Goal: Book appointment/travel/reservation

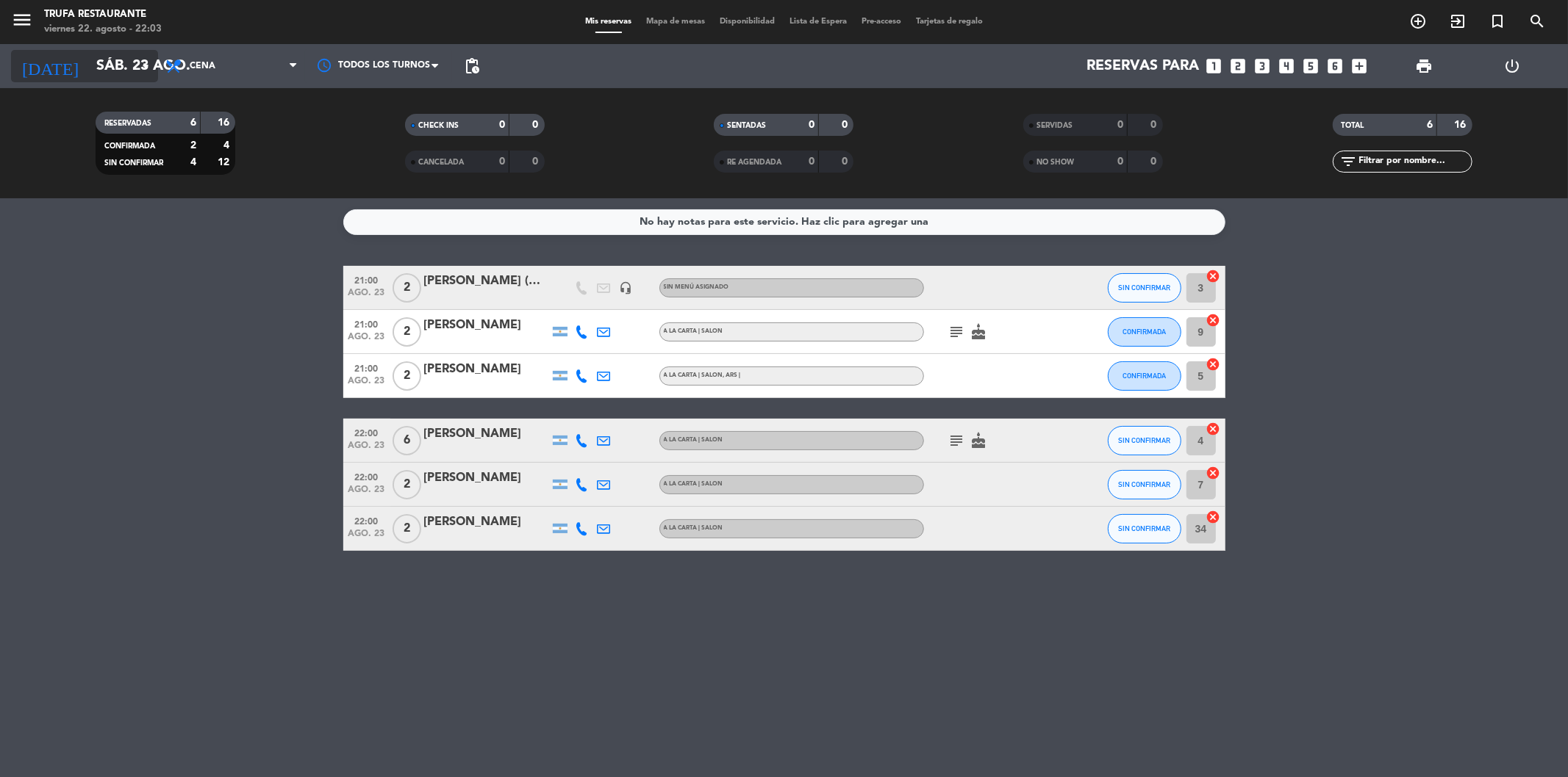
click at [107, 64] on input "sáb. 23 ago." at bounding box center [182, 66] width 187 height 33
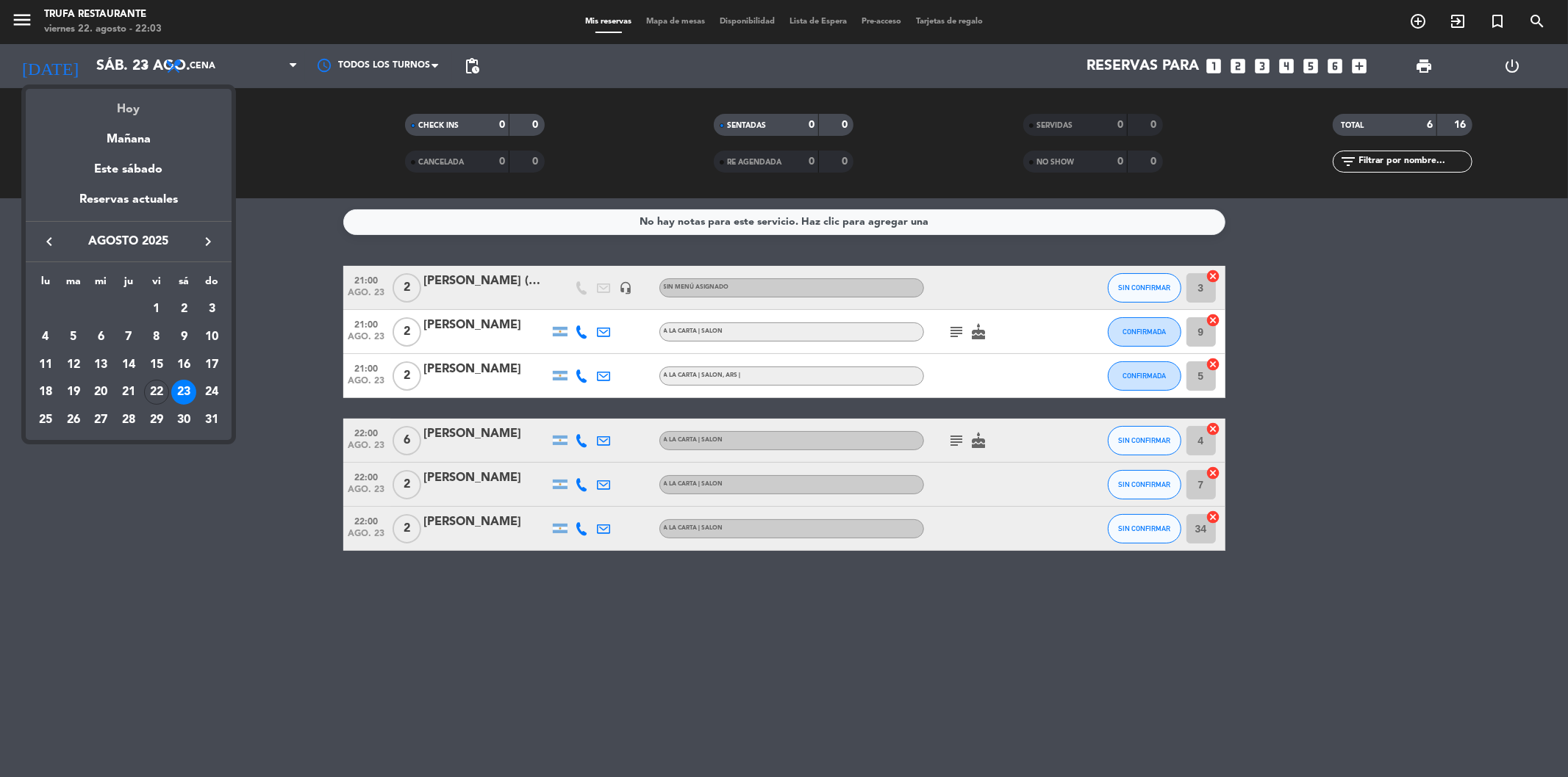
click at [119, 109] on div "Hoy" at bounding box center [128, 104] width 206 height 30
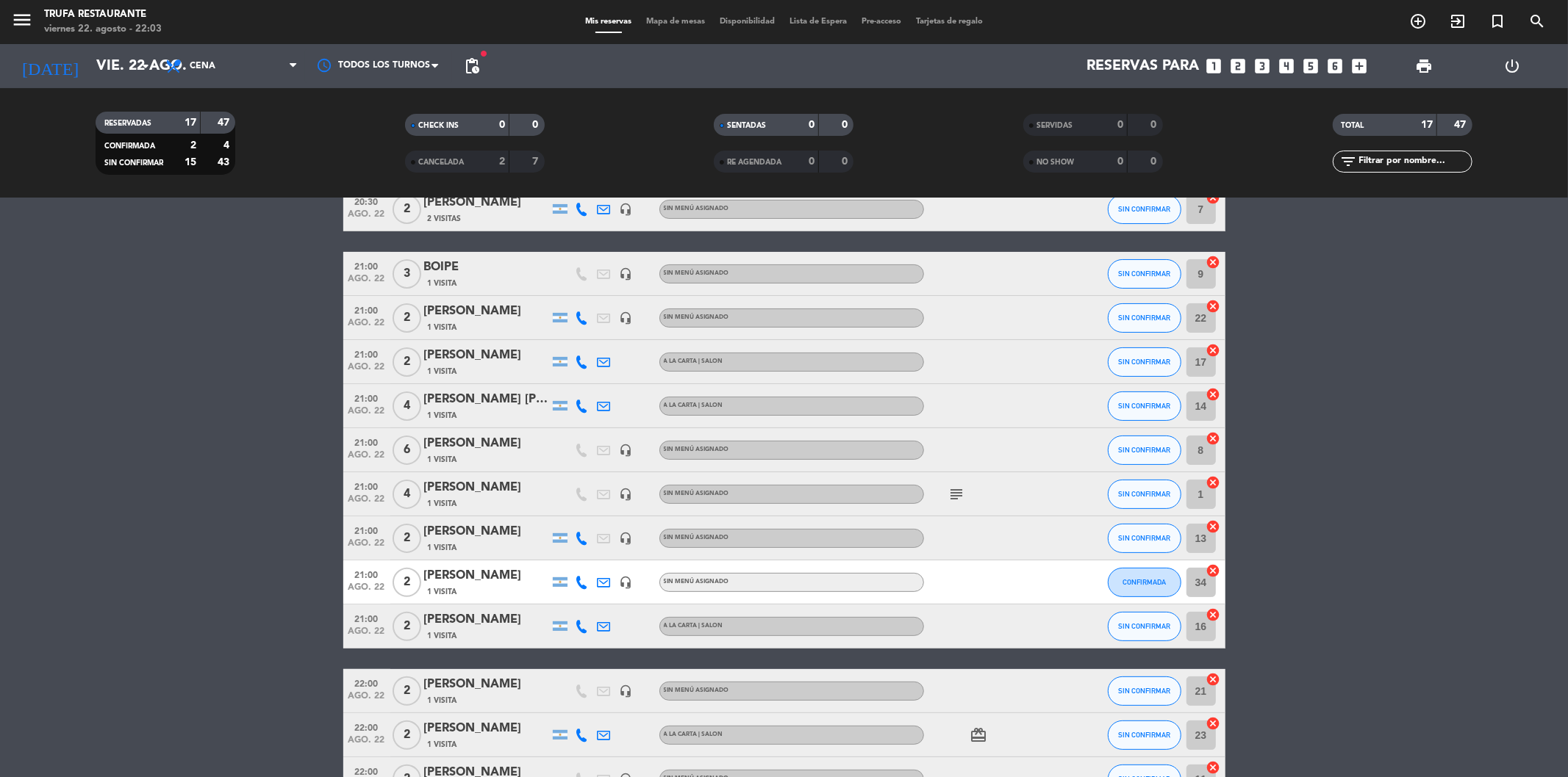
scroll to position [326, 0]
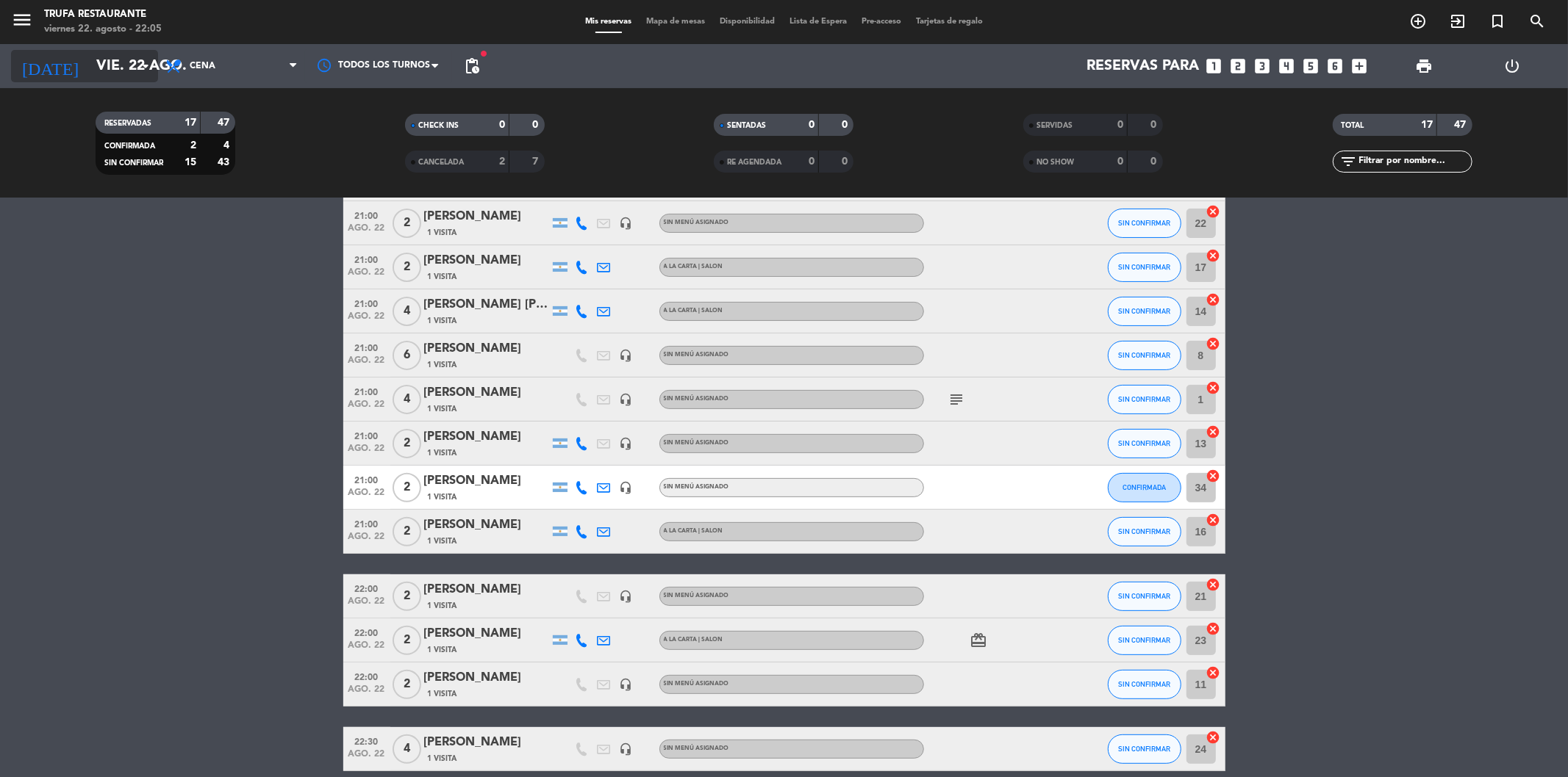
click at [137, 66] on icon "arrow_drop_down" at bounding box center [145, 66] width 18 height 18
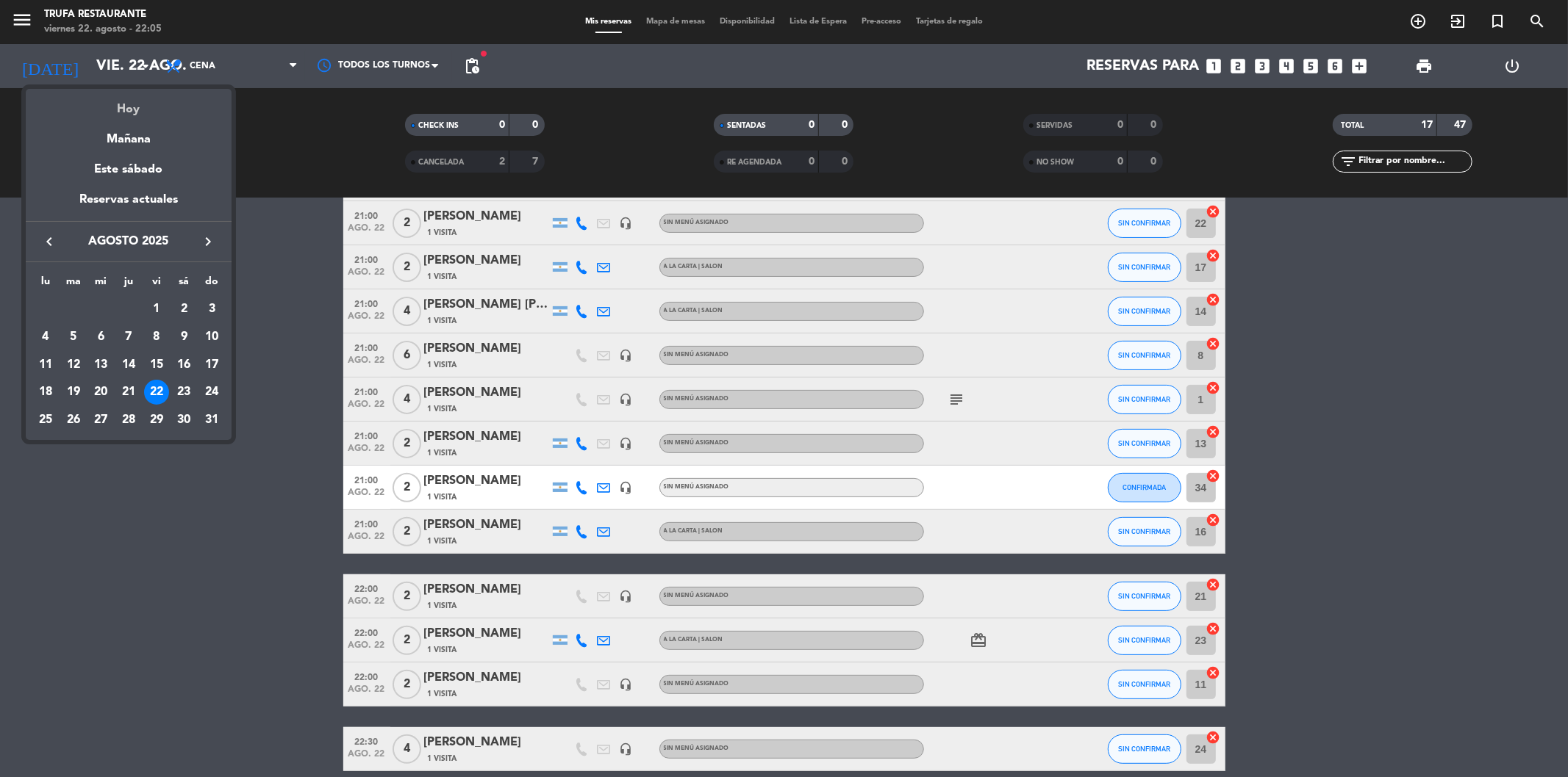
click at [139, 101] on div "Hoy" at bounding box center [128, 104] width 206 height 30
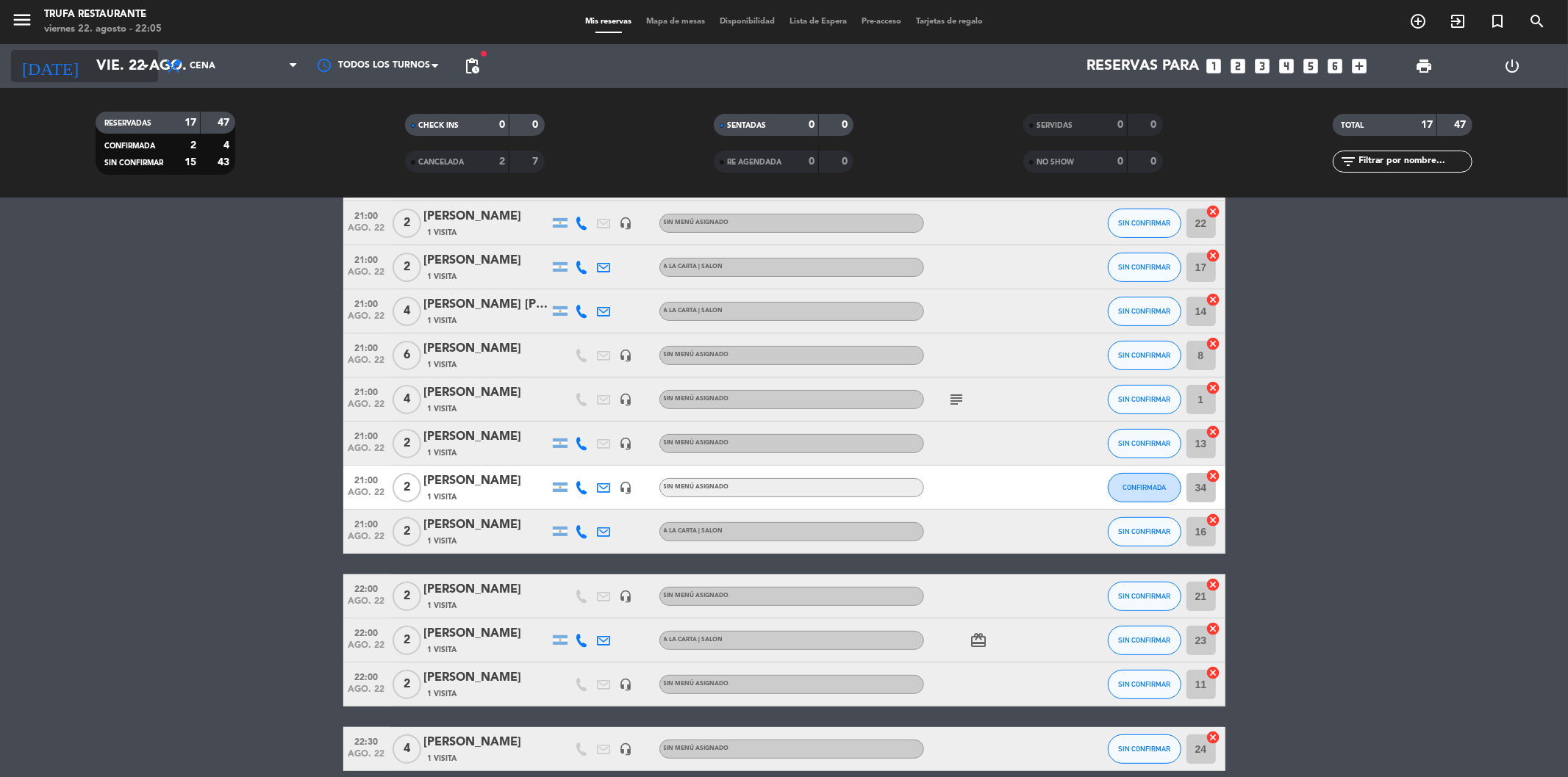
click at [119, 50] on input "vie. 22 ago." at bounding box center [182, 66] width 187 height 33
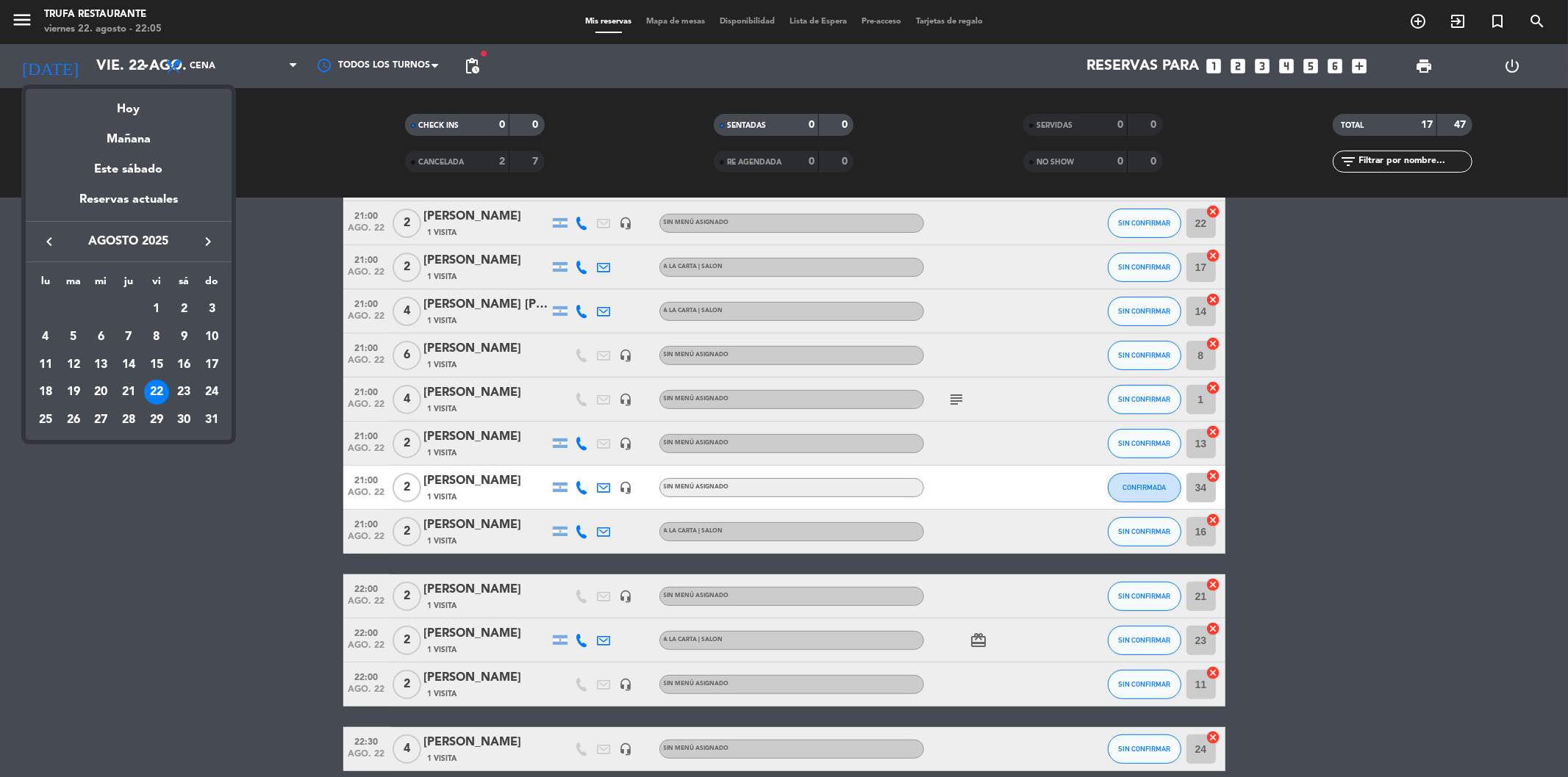
drag, startPoint x: 117, startPoint y: 143, endPoint x: 174, endPoint y: 138, distance: 57.2
click at [117, 144] on div "Mañana" at bounding box center [128, 134] width 206 height 30
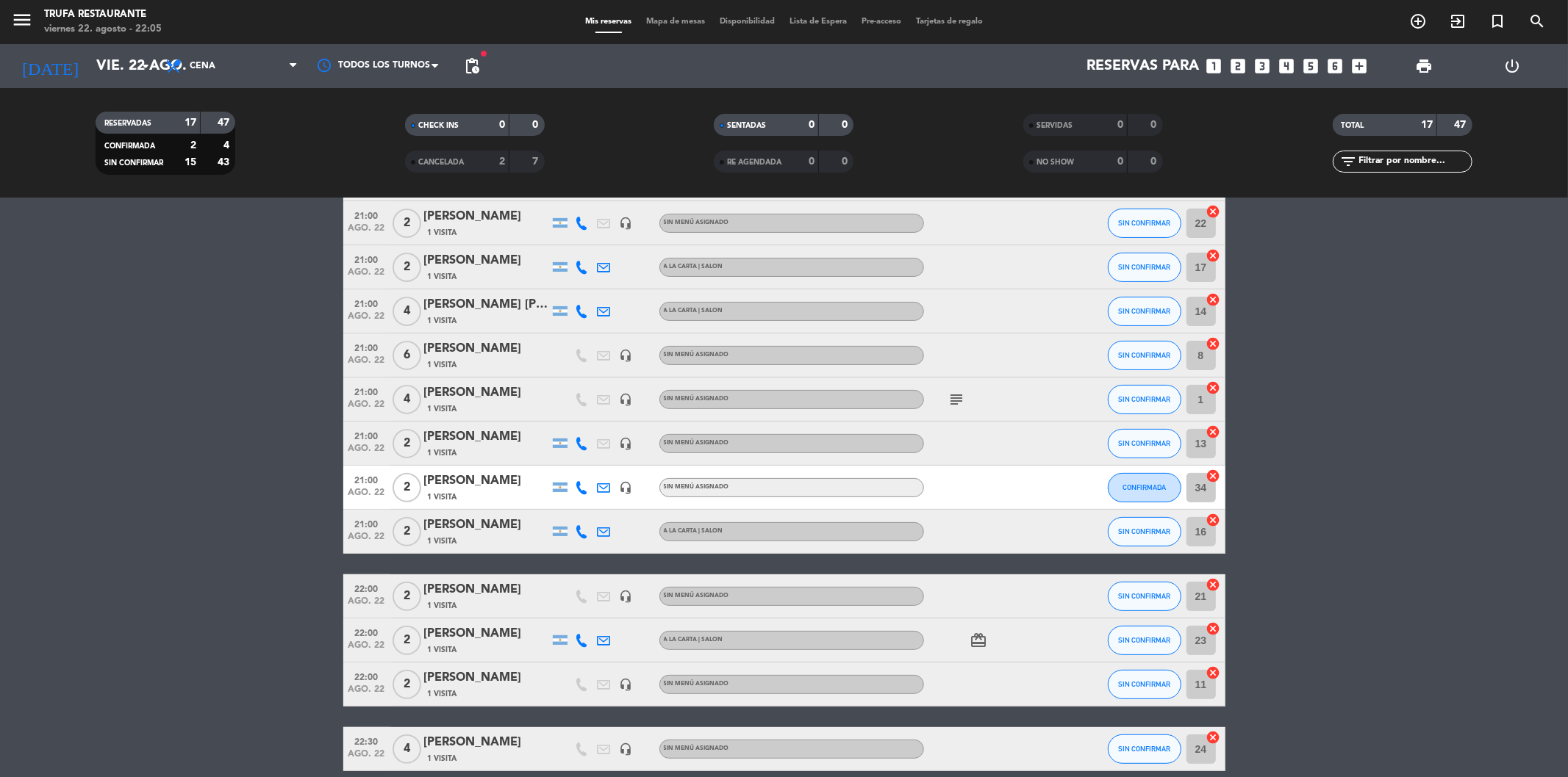
type input "sáb. 23 ago."
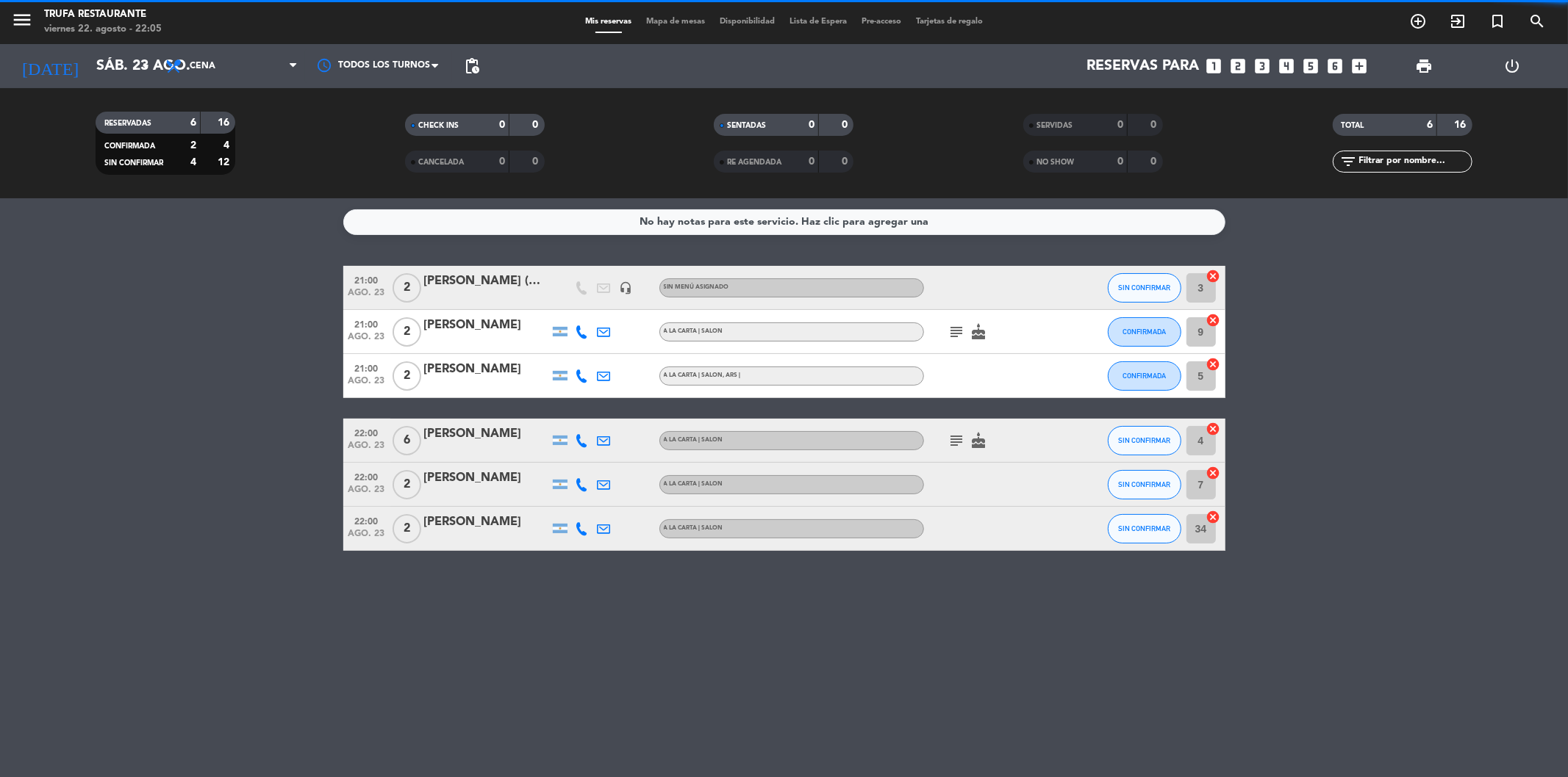
scroll to position [0, 0]
click at [1257, 62] on icon "looks_3" at bounding box center [1263, 66] width 20 height 20
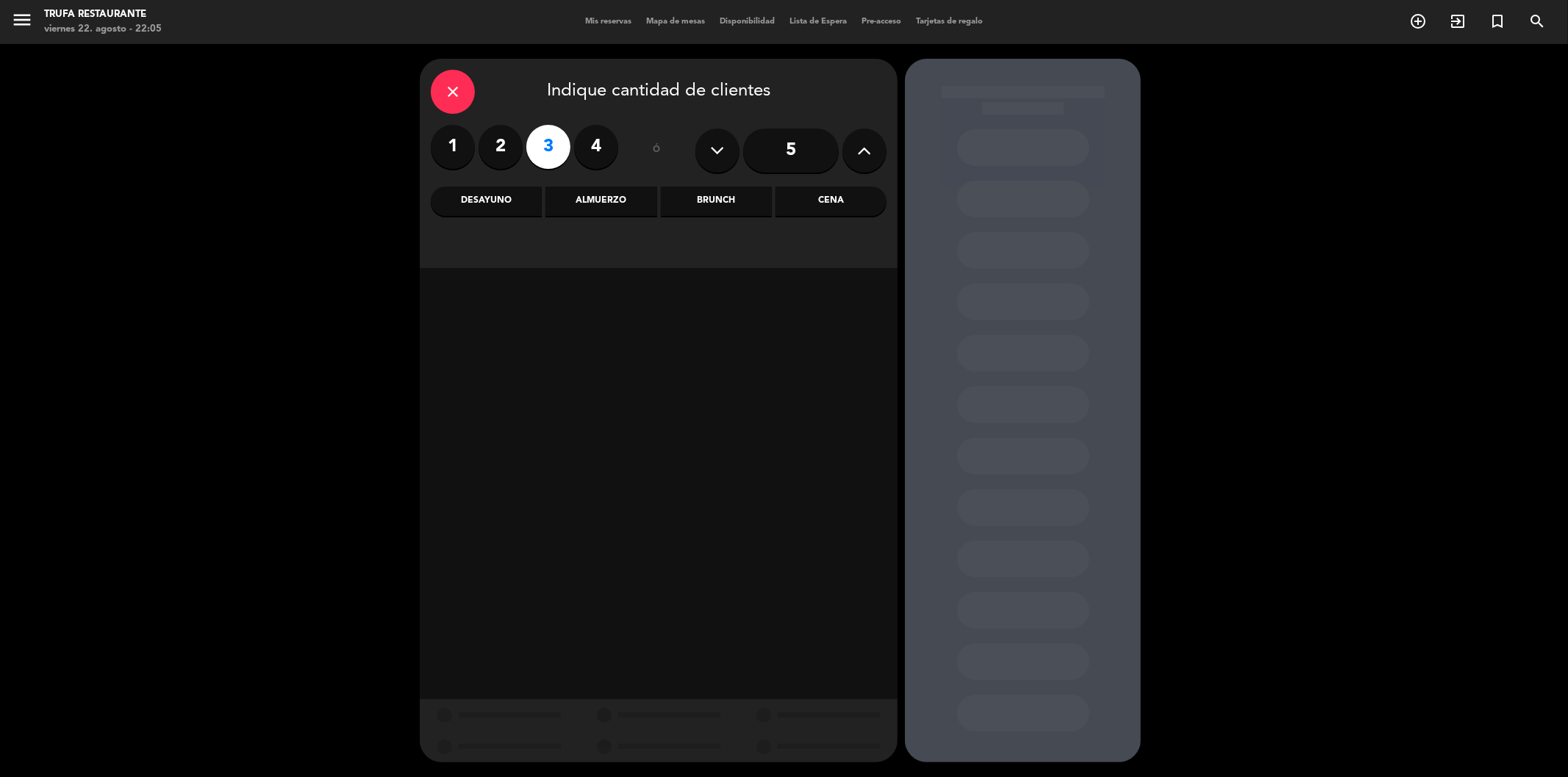
click at [849, 188] on div "Cena" at bounding box center [831, 202] width 111 height 30
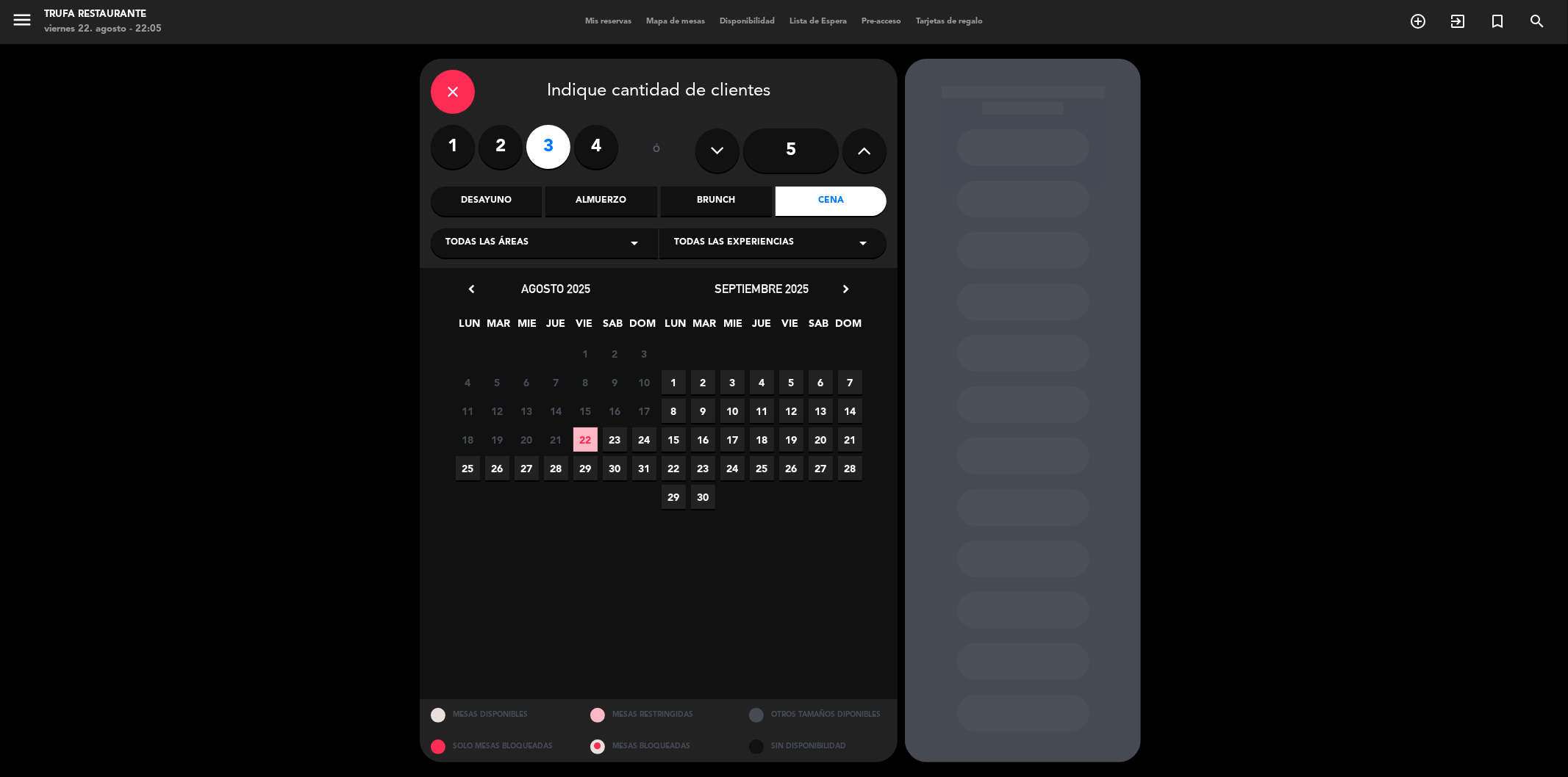
drag, startPoint x: 602, startPoint y: 442, endPoint x: 613, endPoint y: 443, distance: 11.0
click at [608, 443] on div "18 19 20 21 22 23 24" at bounding box center [555, 440] width 206 height 29
click at [613, 443] on span "23" at bounding box center [615, 440] width 24 height 24
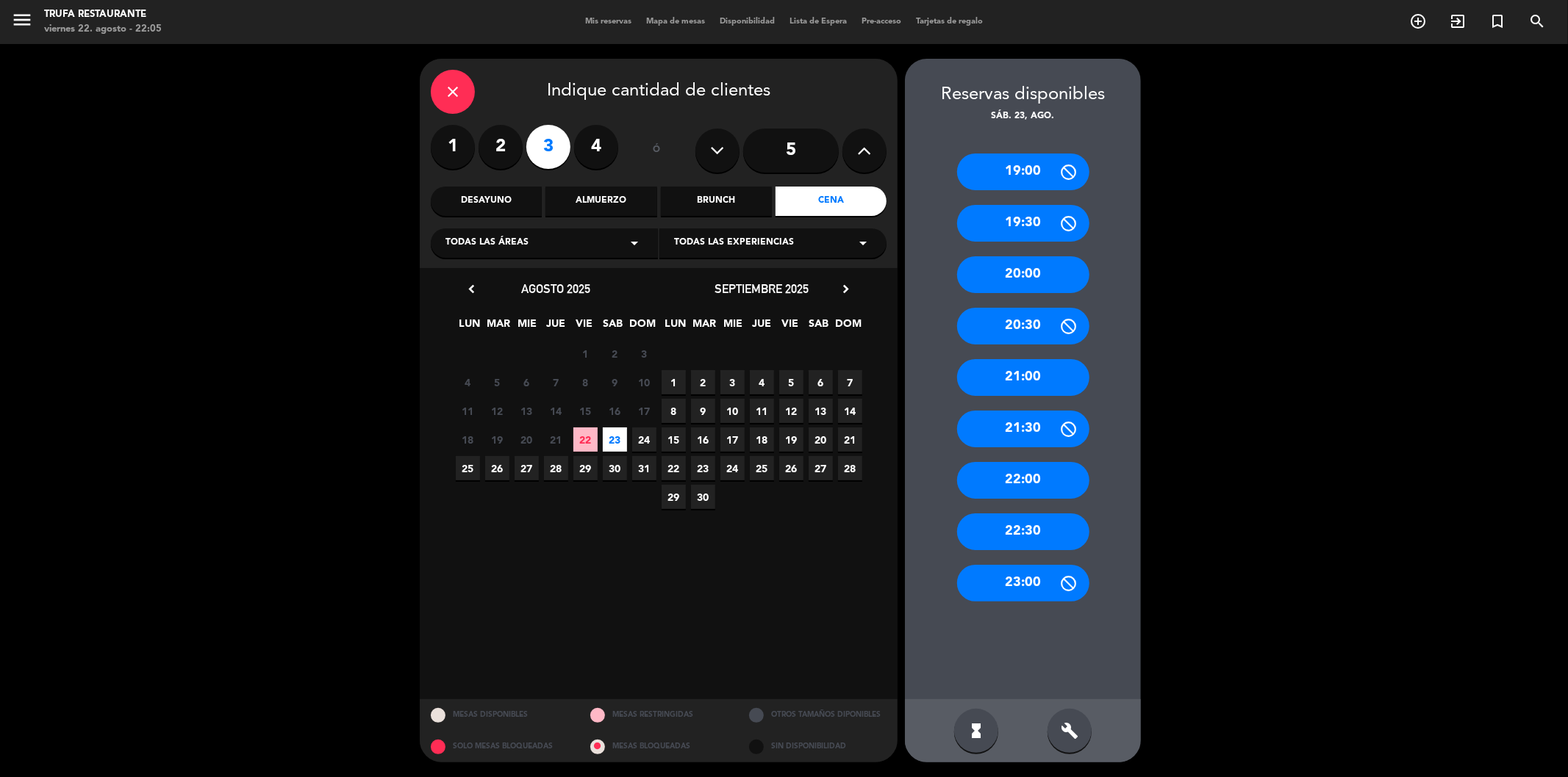
click at [990, 391] on div "21:00" at bounding box center [1023, 377] width 132 height 37
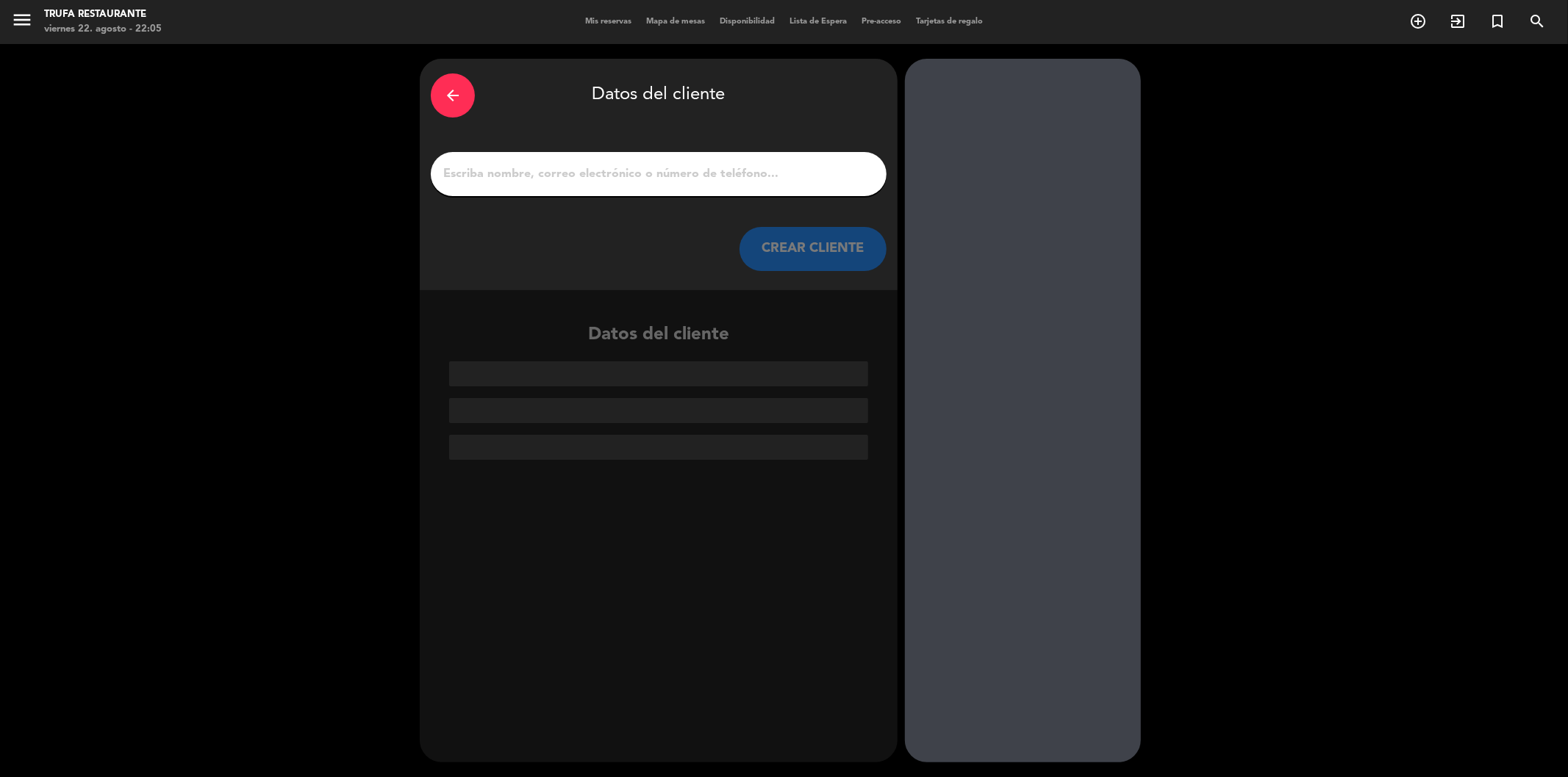
paste input "Y"
click at [687, 181] on input "1" at bounding box center [658, 174] width 433 height 20
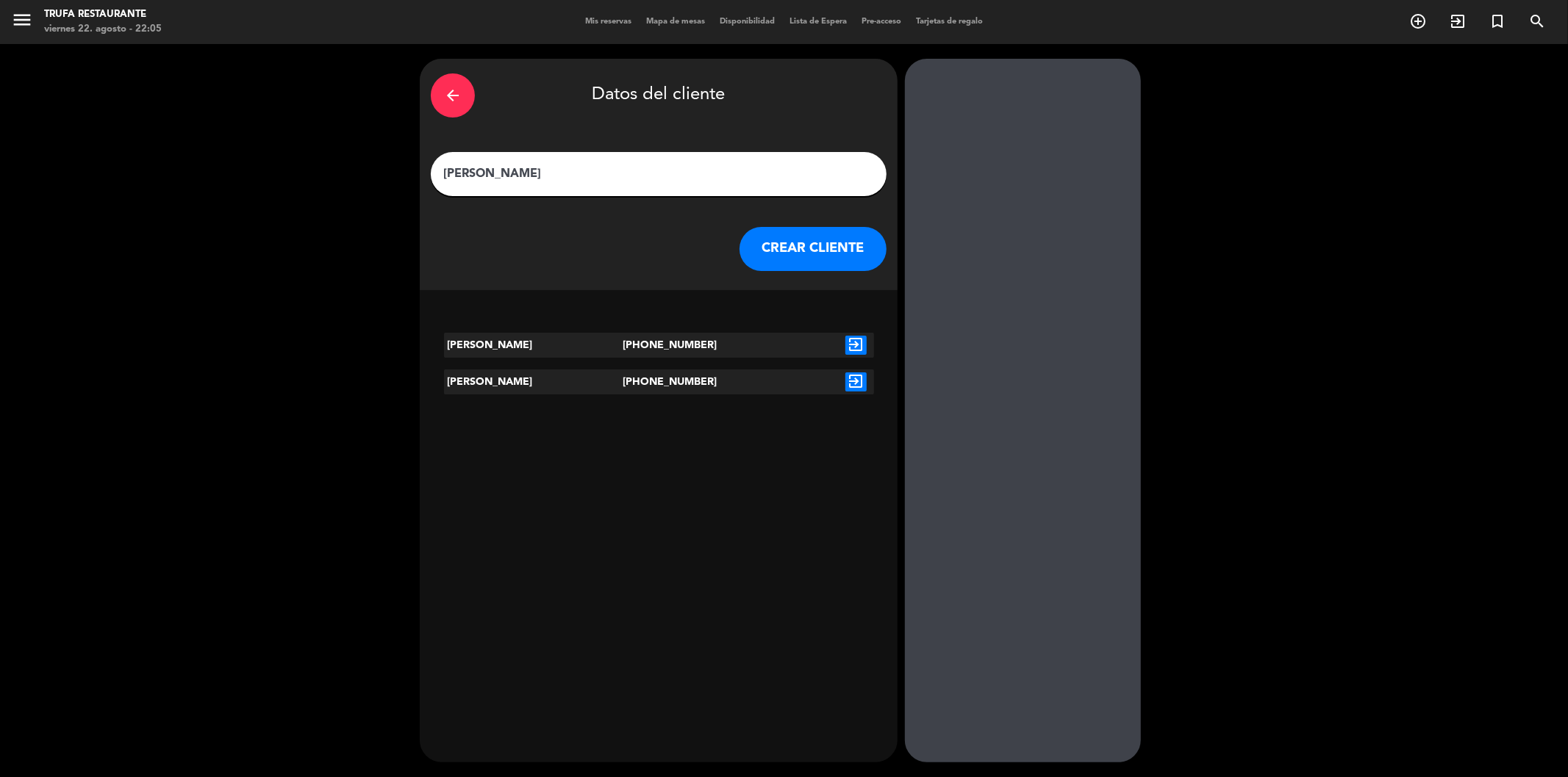
type input "[PERSON_NAME]"
click at [798, 252] on button "CREAR CLIENTE" at bounding box center [813, 248] width 147 height 44
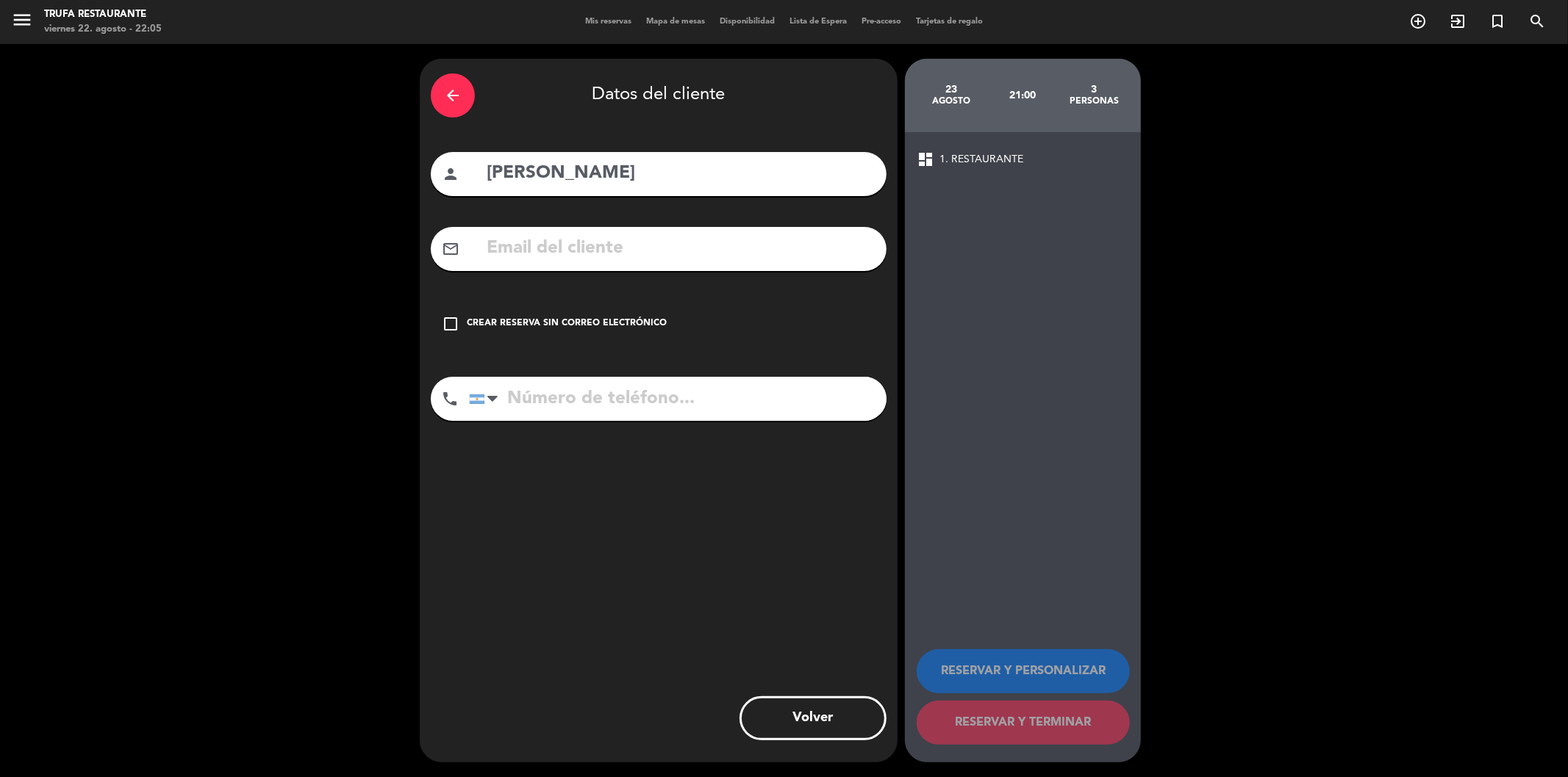
click at [459, 313] on div "check_box_outline_blank Crear reserva sin correo electrónico" at bounding box center [658, 323] width 456 height 44
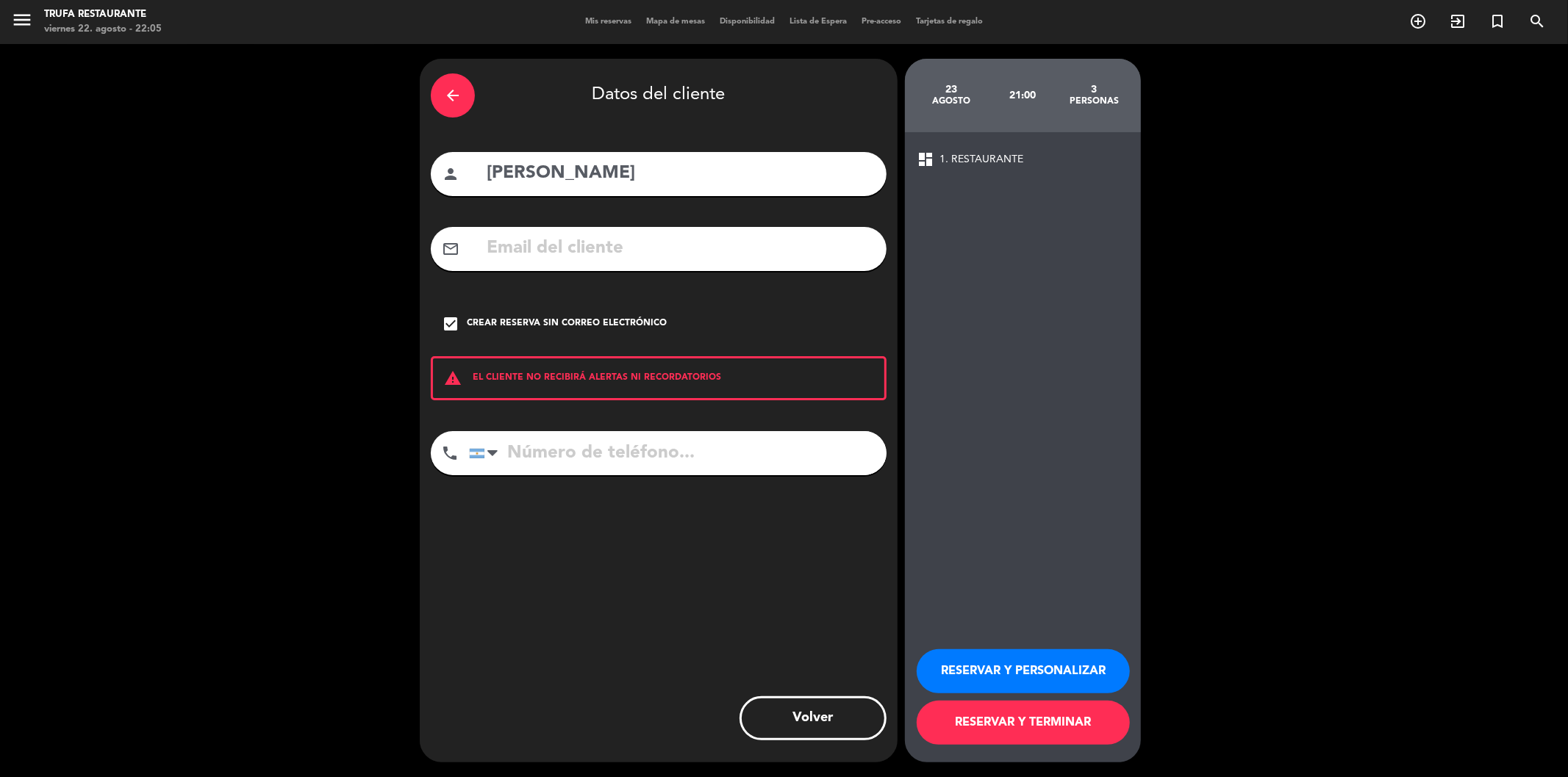
click at [648, 157] on div "person [PERSON_NAME]" at bounding box center [658, 174] width 456 height 44
click at [450, 322] on icon "check_box" at bounding box center [450, 323] width 18 height 18
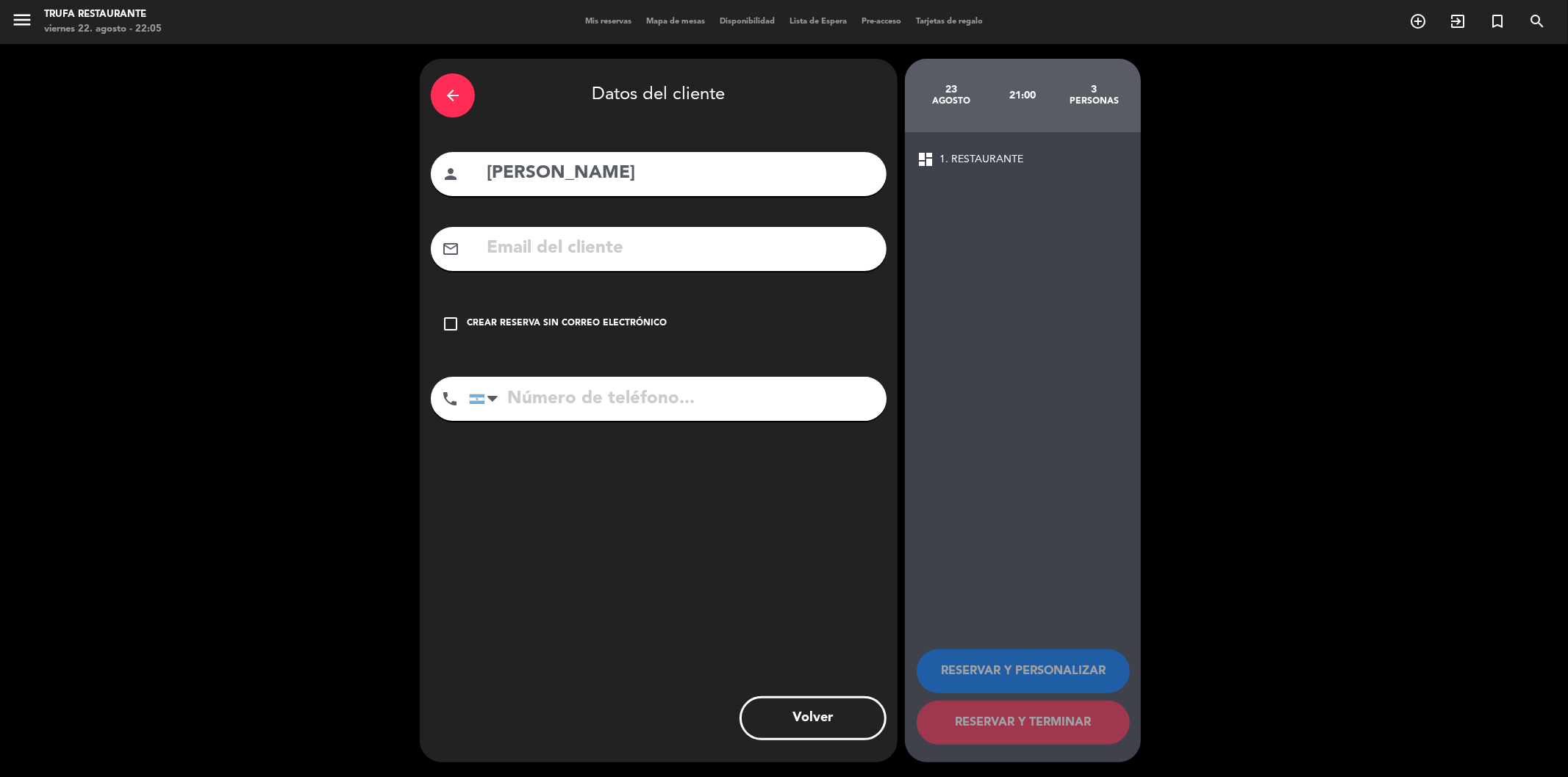
click at [671, 163] on input "[PERSON_NAME]" at bounding box center [681, 174] width 391 height 30
type input "[PERSON_NAME]"
click at [479, 313] on div "check_box_outline_blank Crear reserva sin correo electrónico" at bounding box center [658, 323] width 456 height 44
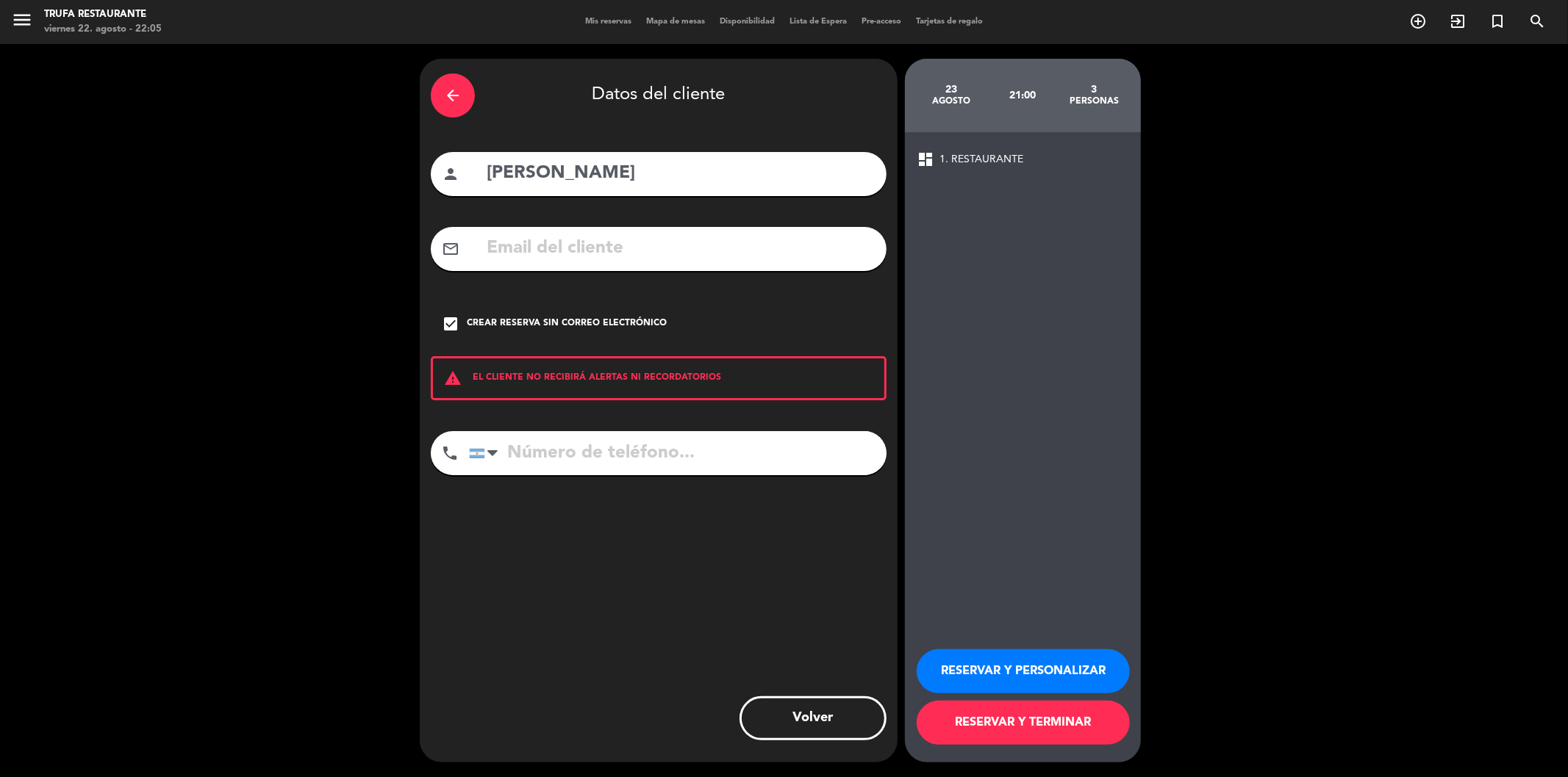
click at [1074, 718] on button "RESERVAR Y TERMINAR" at bounding box center [1023, 722] width 213 height 44
